Goal: Information Seeking & Learning: Check status

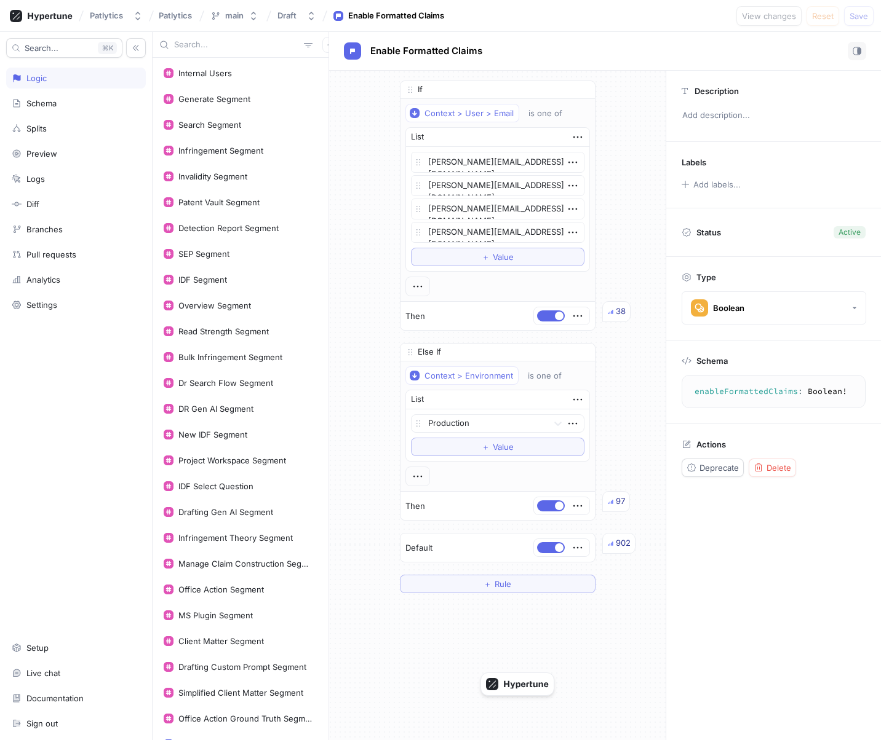
scroll to position [633, 0]
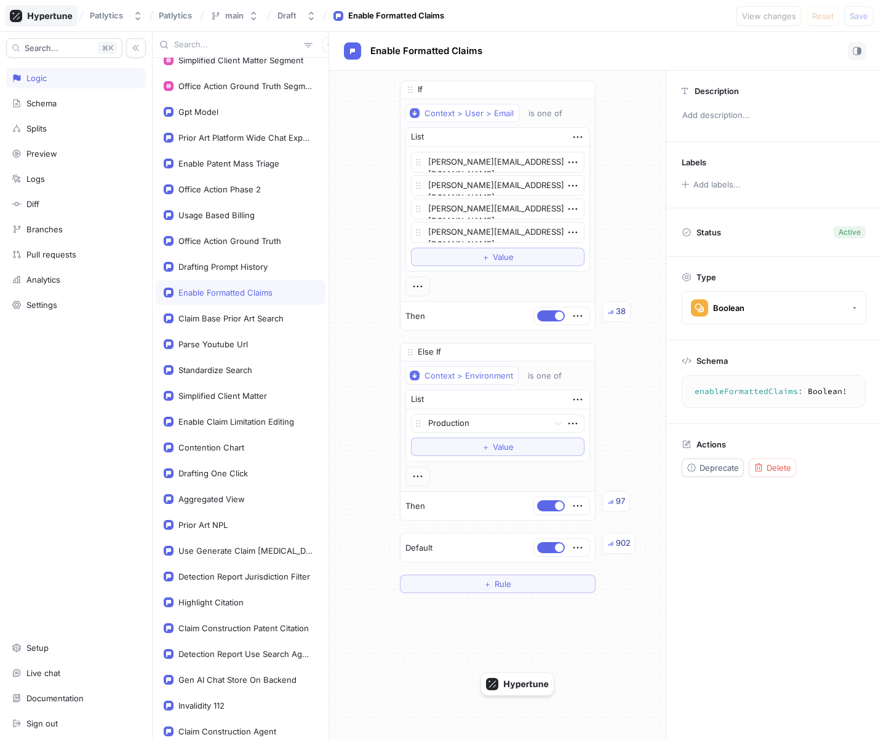
type textarea "x"
click at [60, 18] on icon at bounding box center [41, 16] width 63 height 12
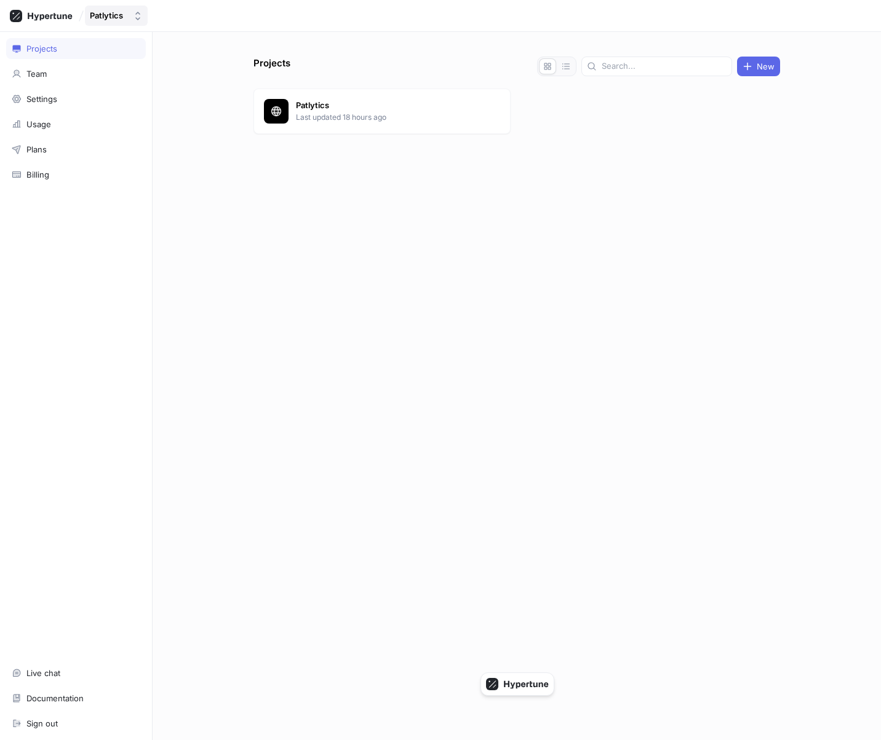
click at [117, 18] on div "Patlytics" at bounding box center [106, 15] width 33 height 10
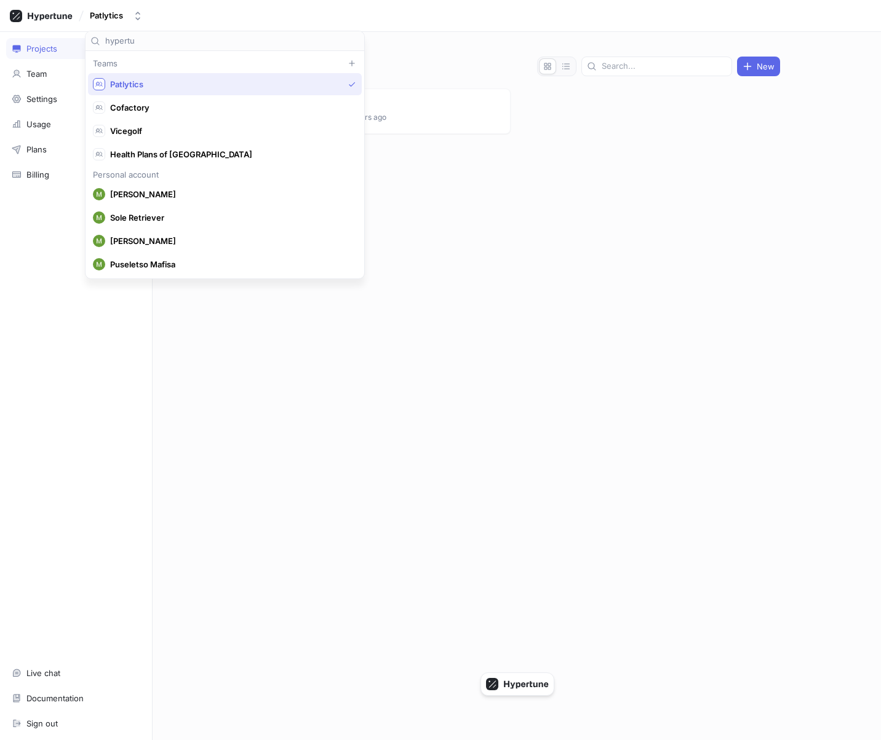
scroll to position [23, 0]
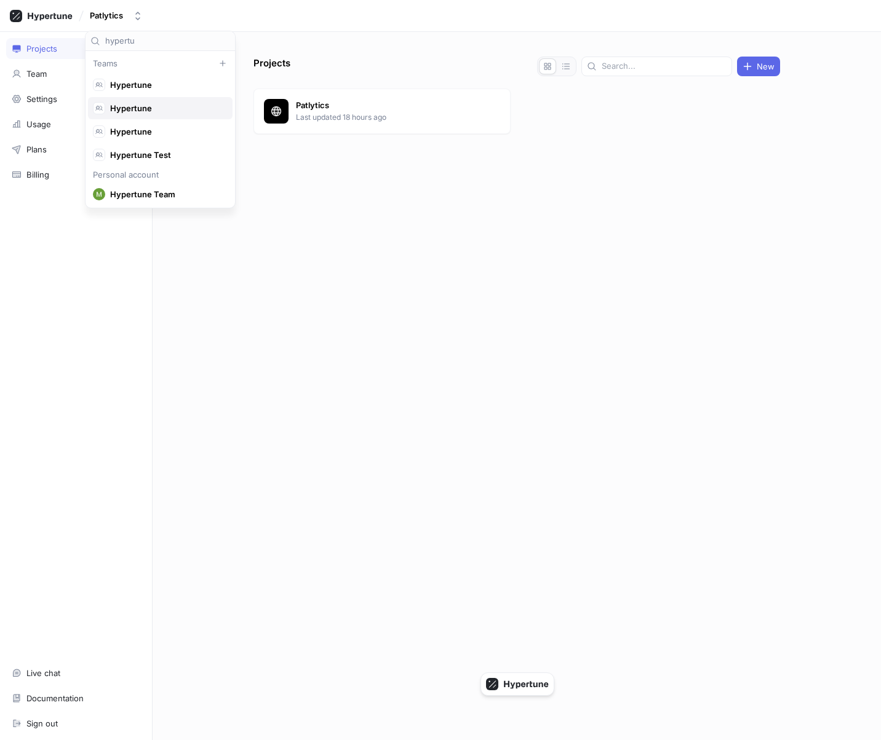
type input "hypertu"
click at [155, 108] on span "Hypertune" at bounding box center [165, 108] width 111 height 10
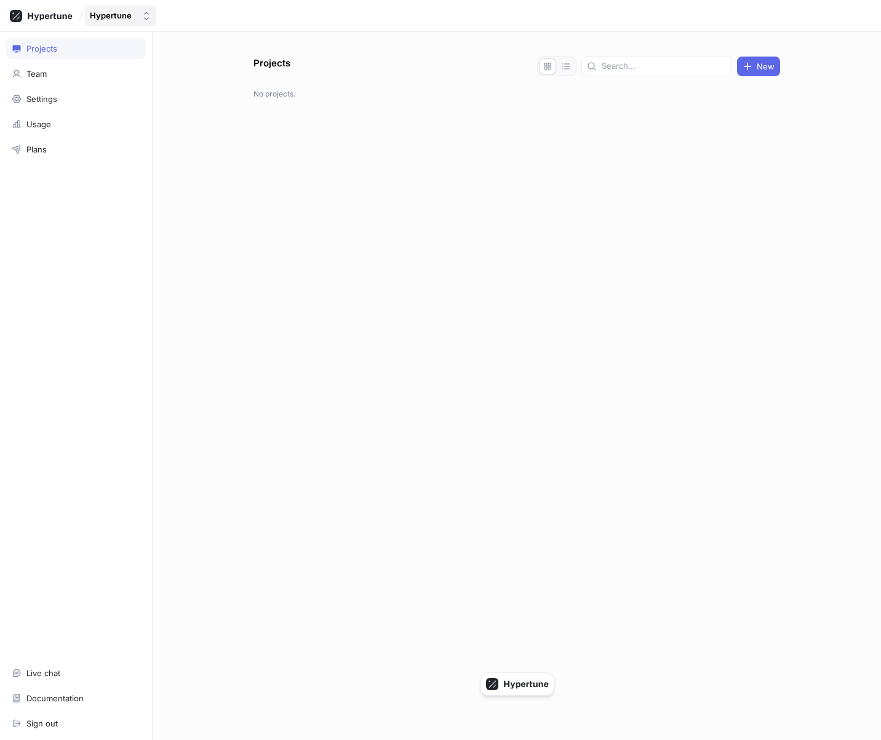
click at [132, 10] on div "Hypertune" at bounding box center [113, 15] width 47 height 10
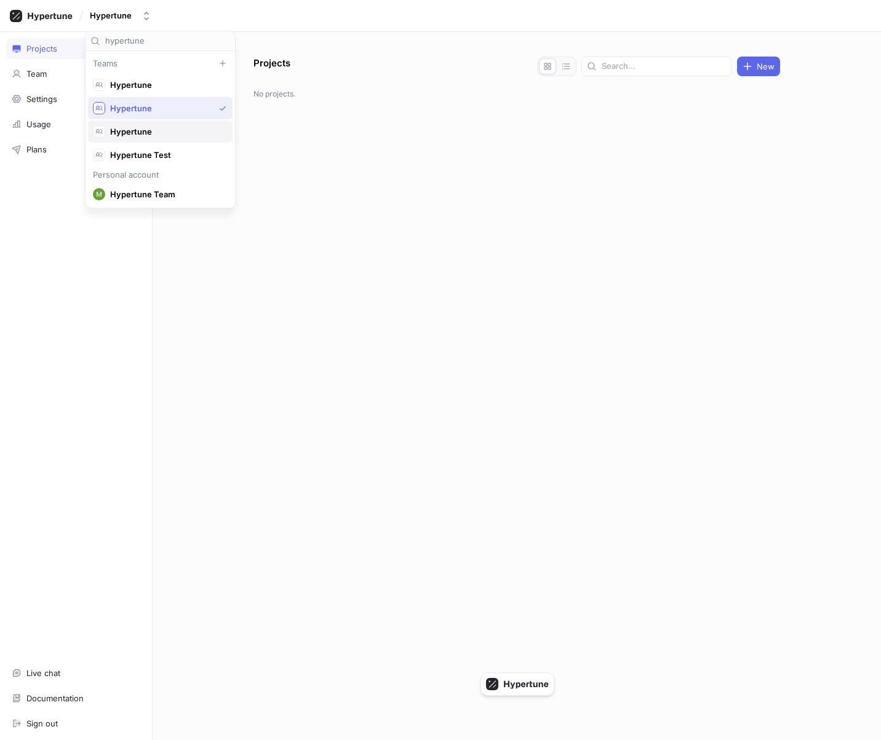
type input "hypertune"
click at [154, 137] on div "Hypertune" at bounding box center [157, 131] width 129 height 12
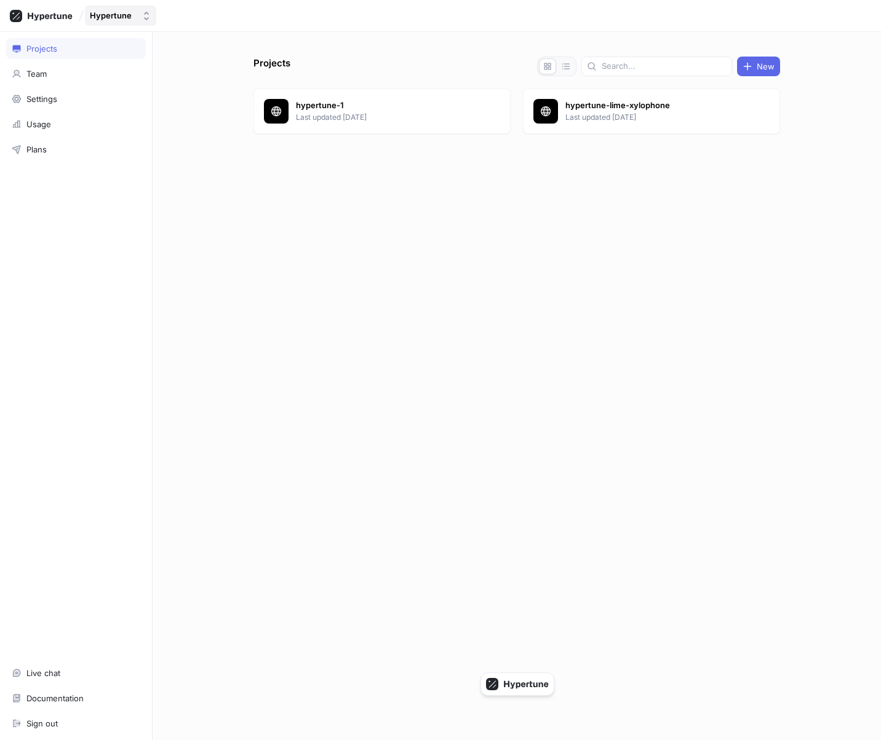
click at [117, 14] on div "Hypertune" at bounding box center [111, 15] width 42 height 10
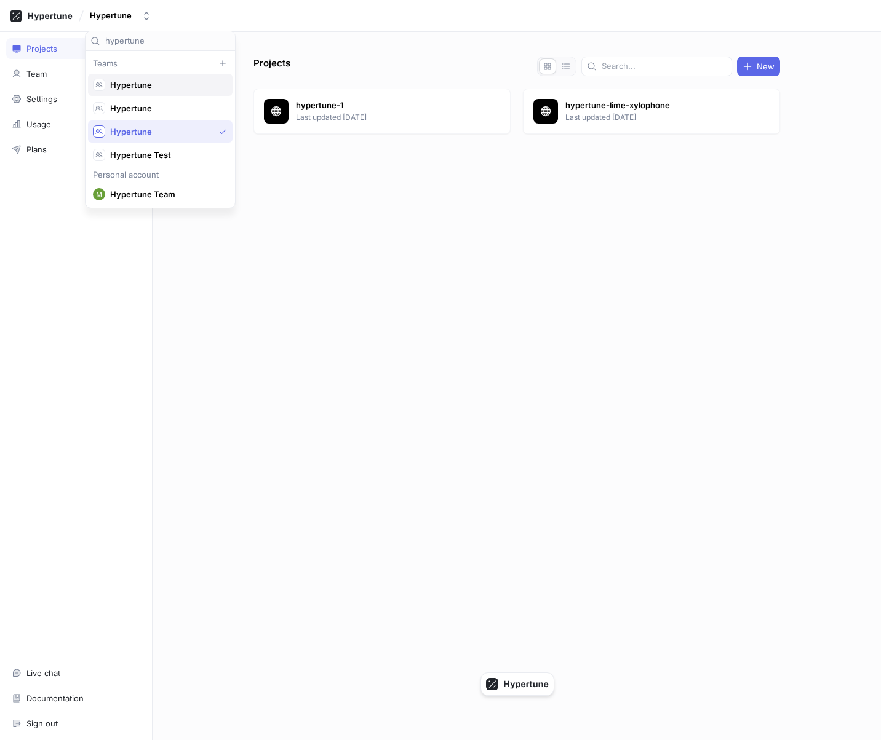
type input "hypertune"
click at [162, 88] on span "Hypertune" at bounding box center [165, 85] width 111 height 10
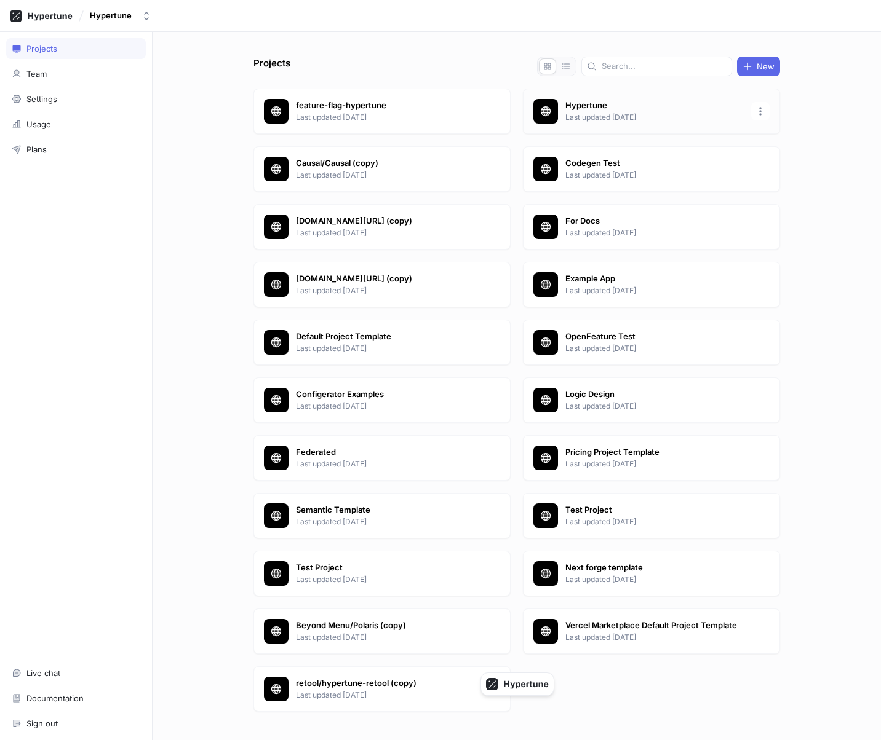
click at [560, 114] on div "Hypertune Last updated [DATE]" at bounding box center [651, 112] width 257 height 46
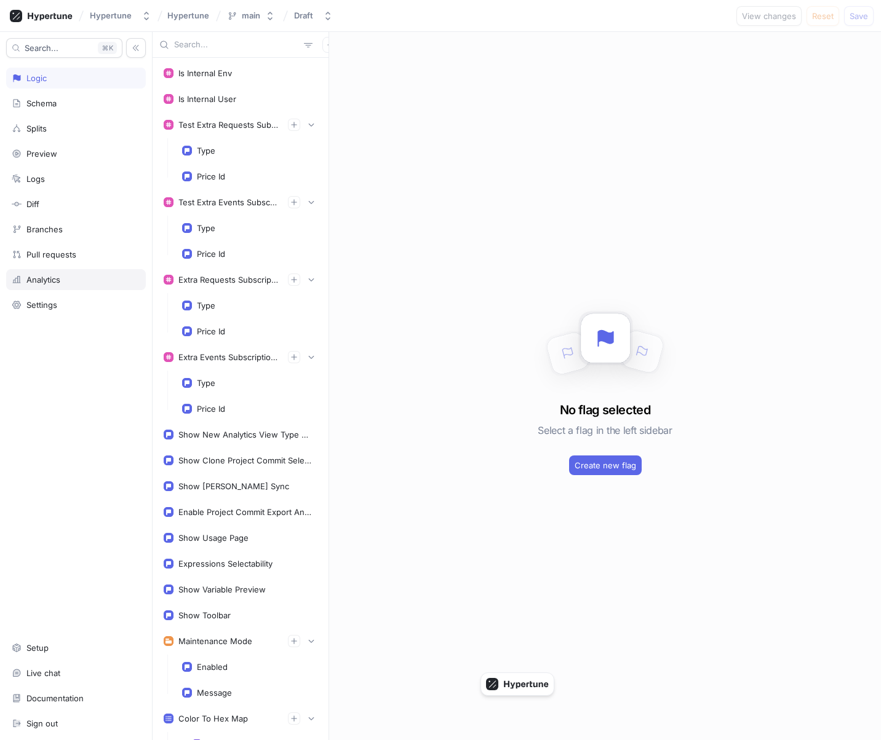
click at [82, 277] on div "Analytics" at bounding box center [76, 280] width 129 height 10
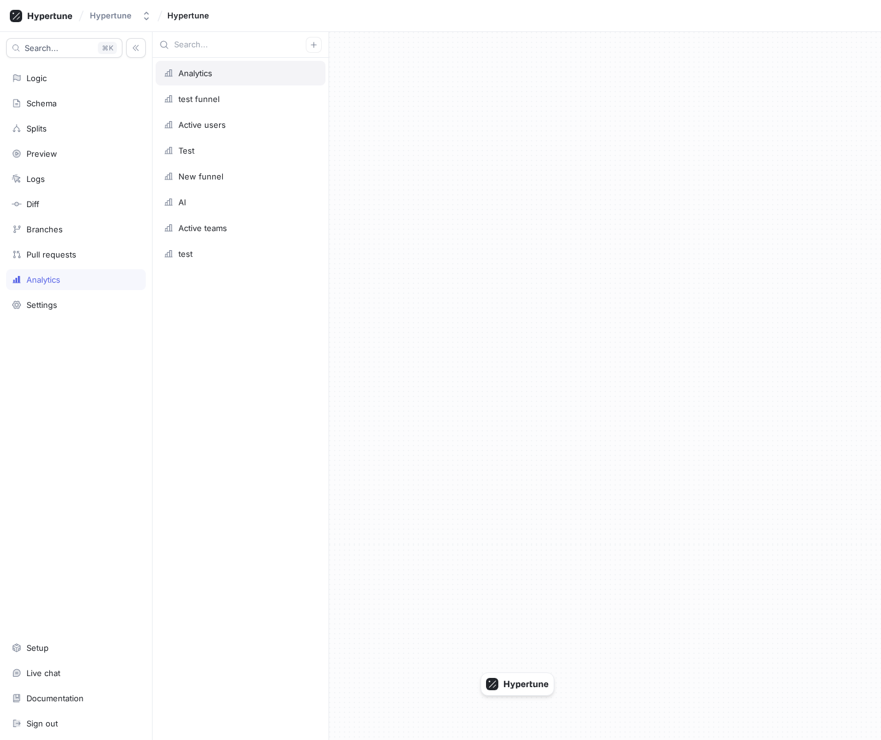
click at [232, 65] on div "Analytics" at bounding box center [241, 73] width 170 height 25
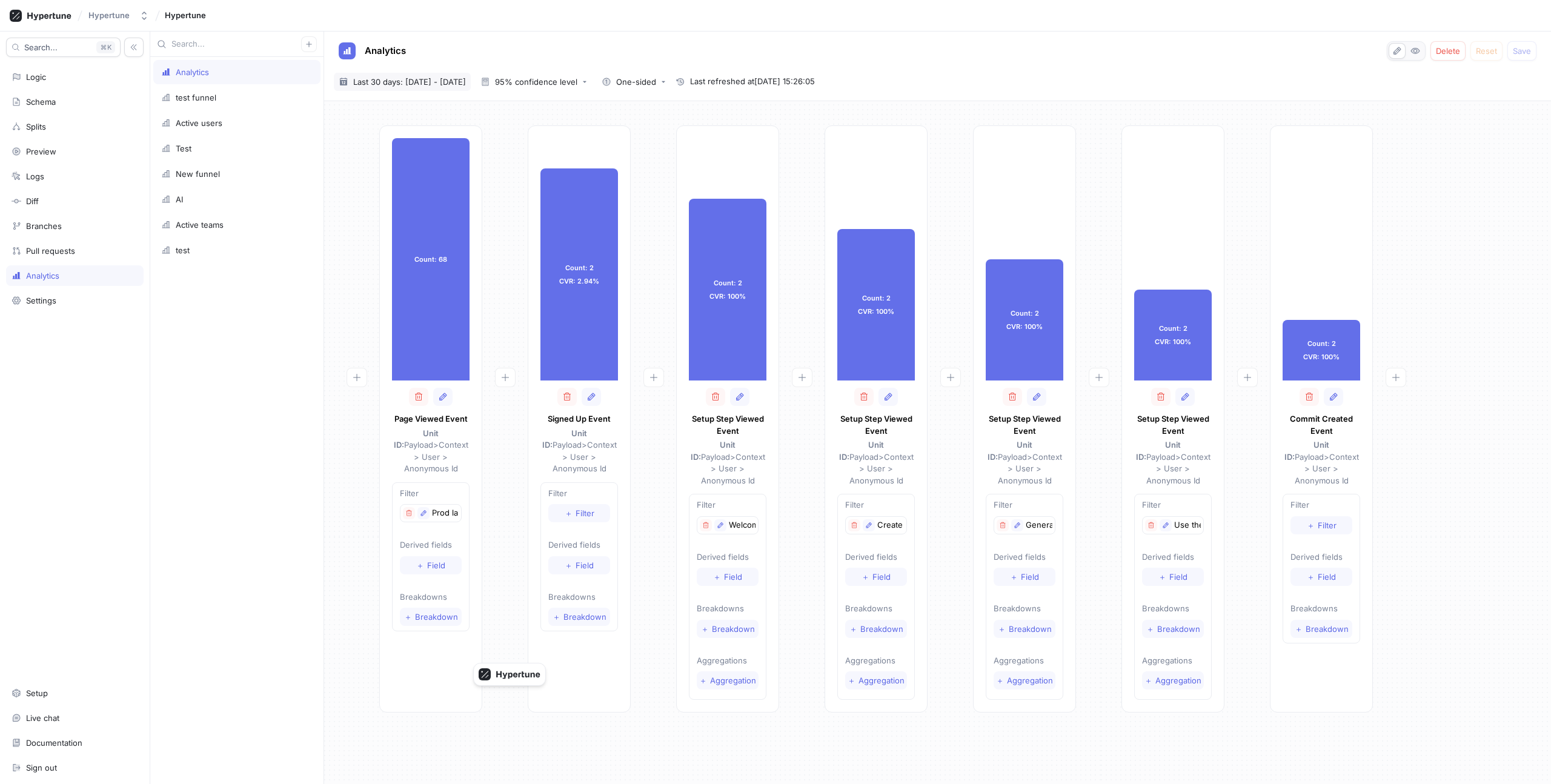
click at [448, 80] on span "Last 30 days: [DATE] - [DATE]" at bounding box center [410, 82] width 112 height 12
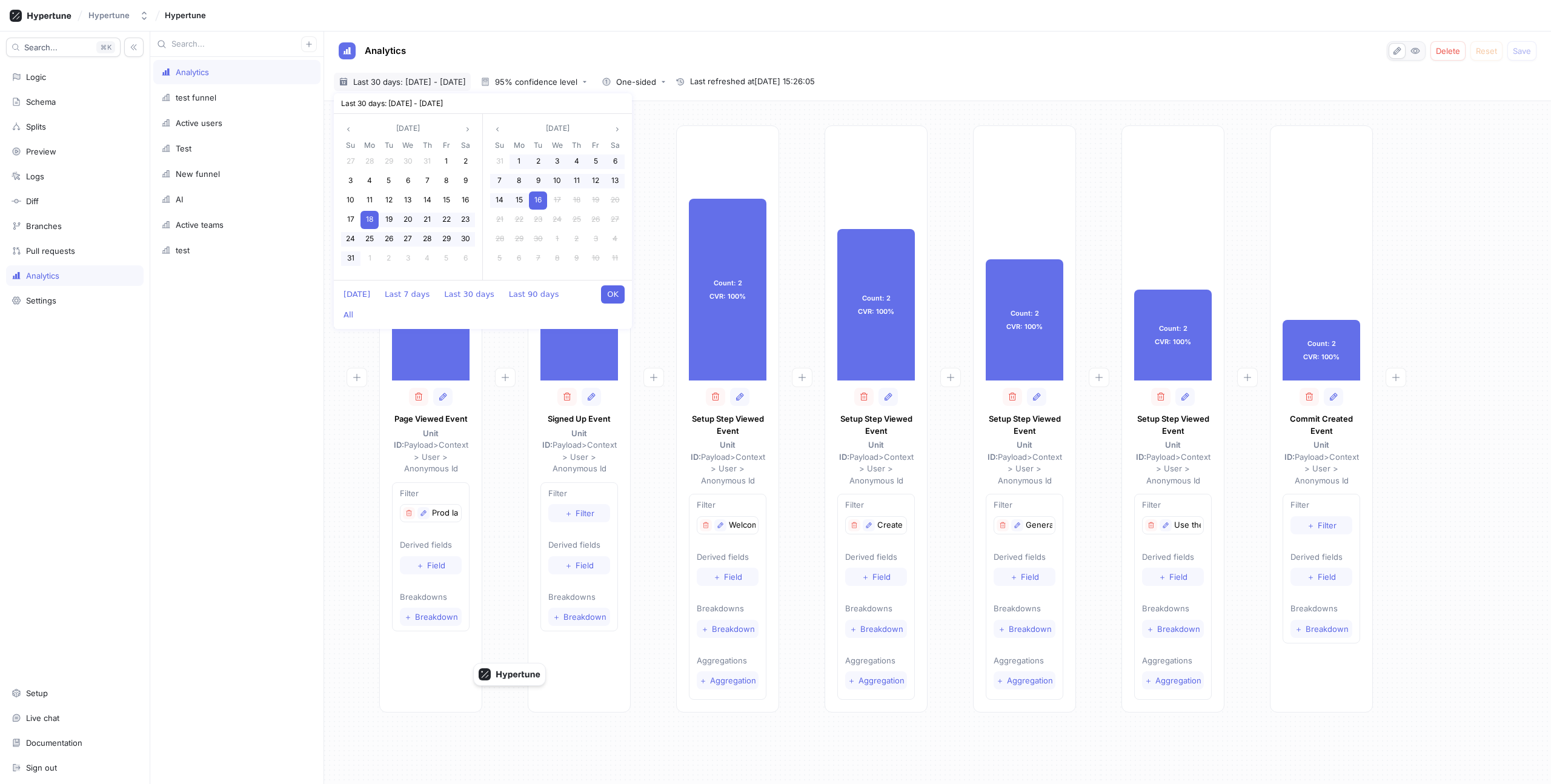
click at [448, 80] on span "Last 30 days: [DATE] - [DATE]" at bounding box center [410, 82] width 112 height 12
